Goal: Task Accomplishment & Management: Use online tool/utility

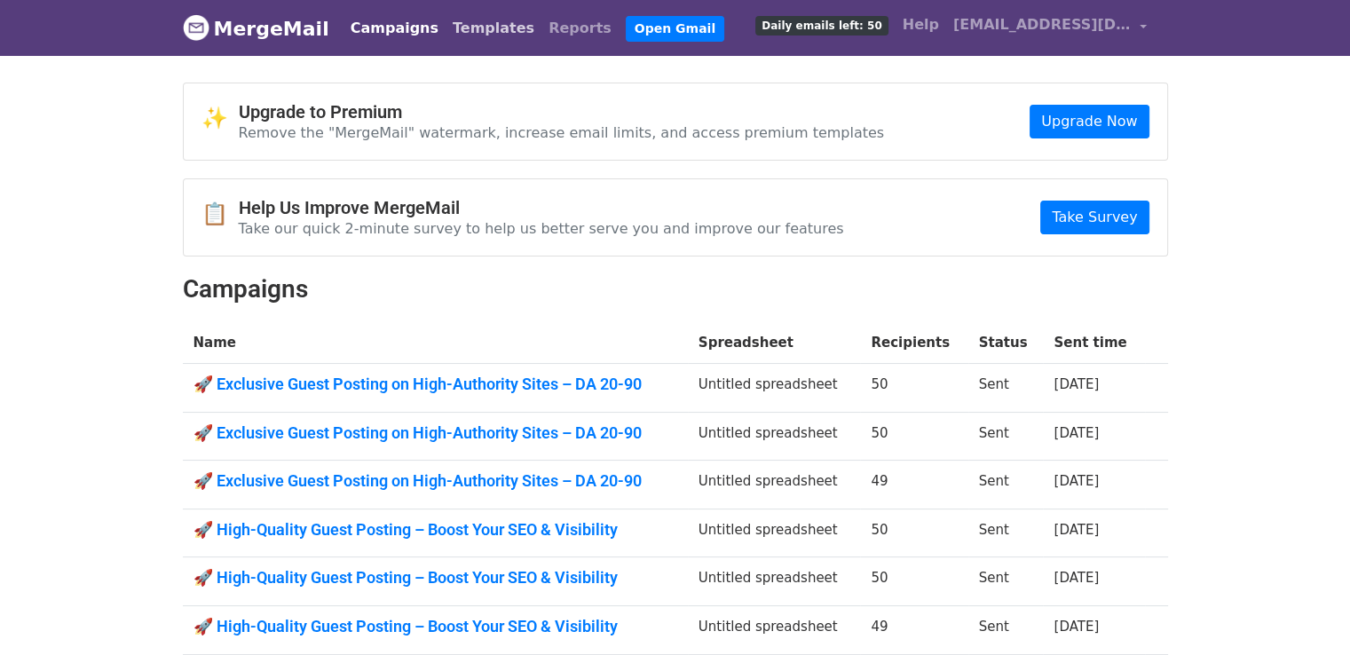
click at [463, 36] on link "Templates" at bounding box center [494, 29] width 96 height 36
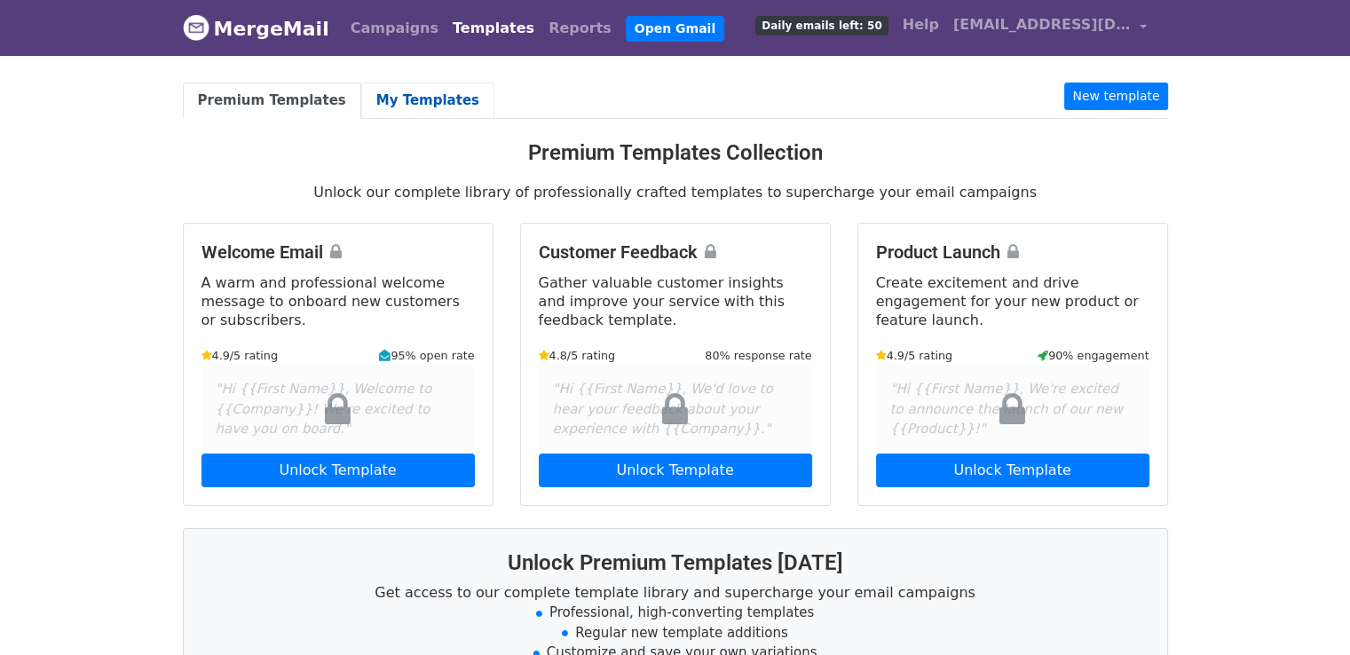
click at [419, 104] on link "My Templates" at bounding box center [427, 101] width 133 height 36
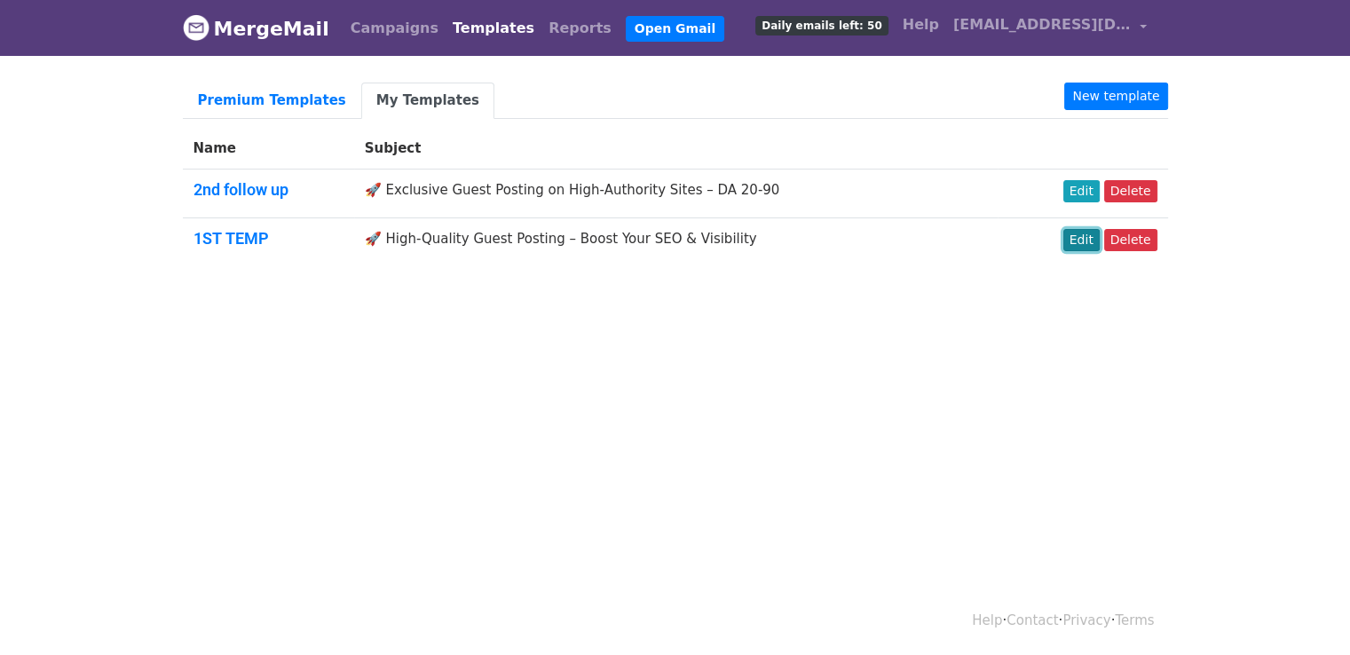
click at [1084, 247] on link "Edit" at bounding box center [1082, 240] width 36 height 22
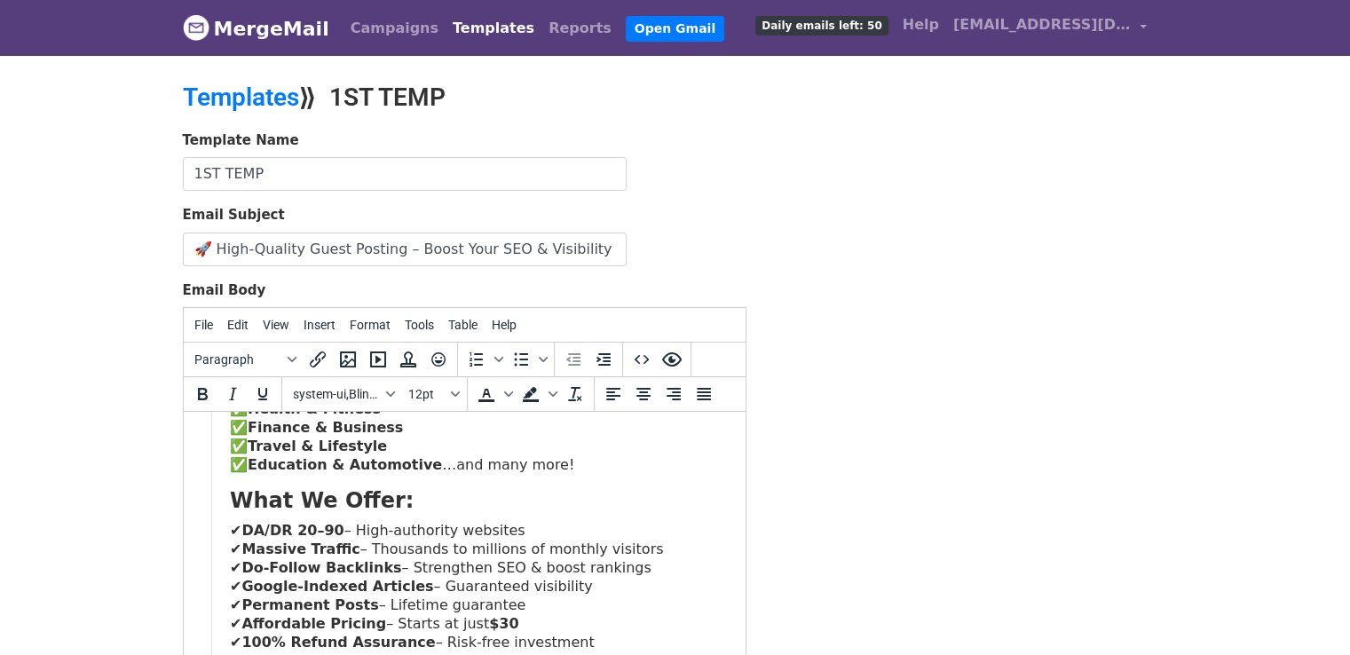
scroll to position [373, 0]
